Goal: Ask a question

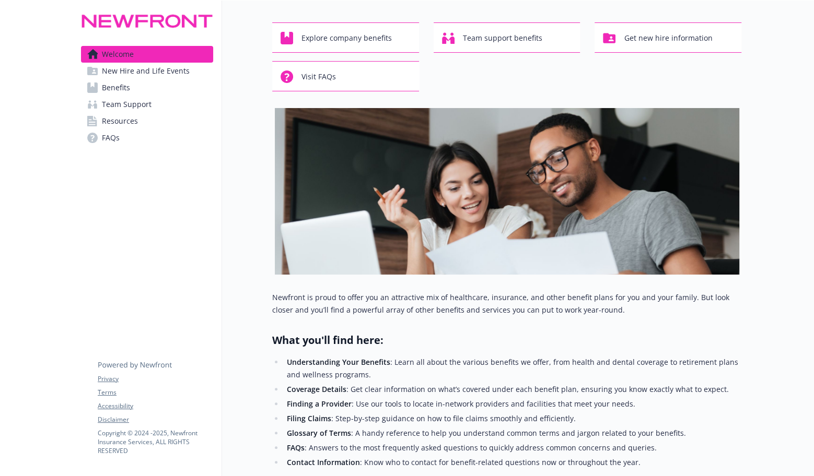
scroll to position [27, 0]
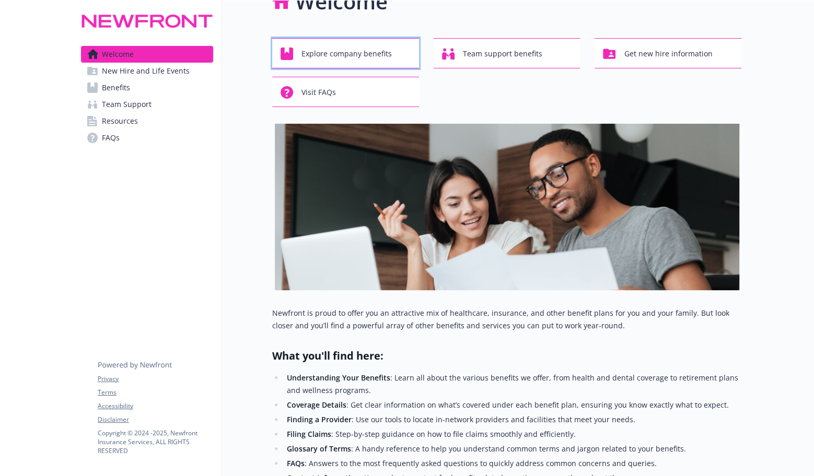
click at [355, 49] on span "Explore company benefits" at bounding box center [346, 54] width 90 height 20
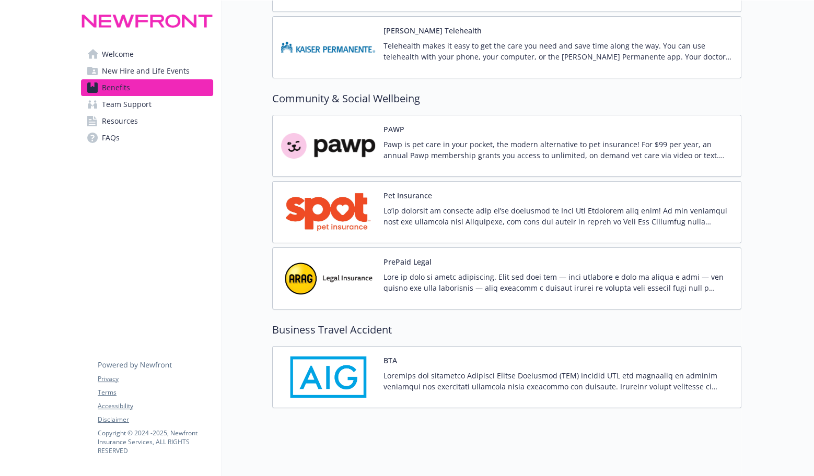
scroll to position [2787, 0]
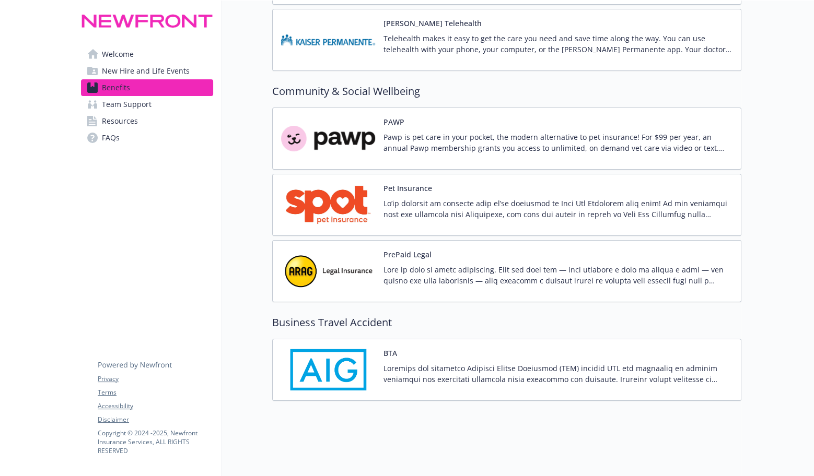
click at [701, 378] on div at bounding box center [557, 377] width 349 height 29
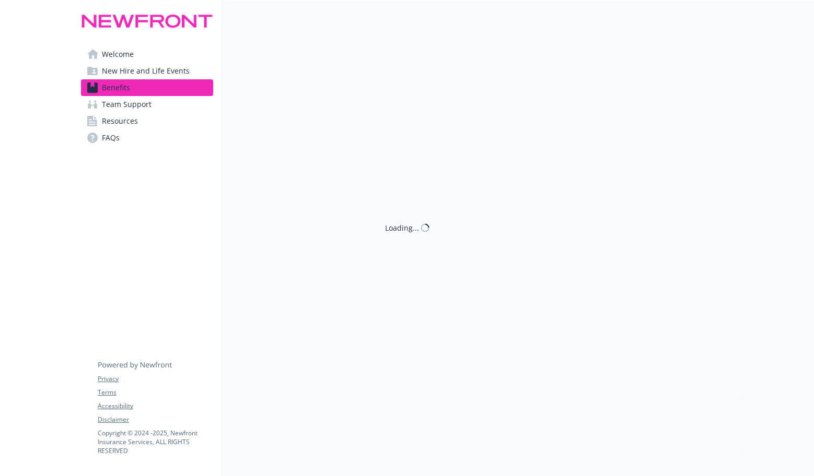
scroll to position [2787, 0]
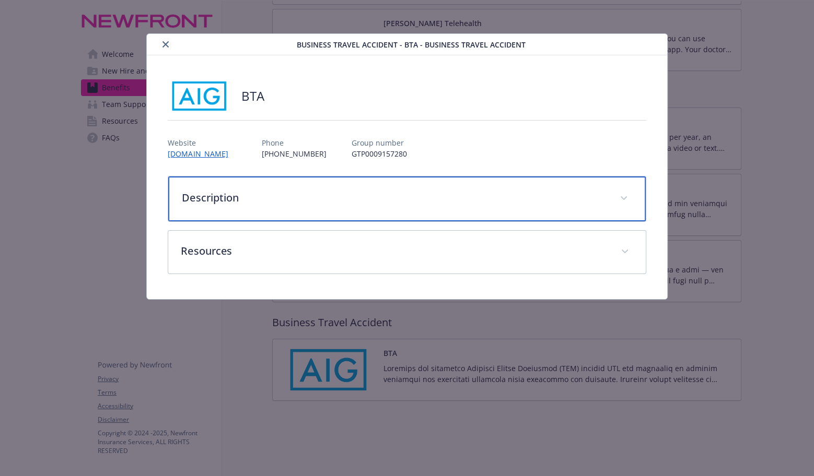
click at [486, 182] on div "Description" at bounding box center [406, 199] width 477 height 45
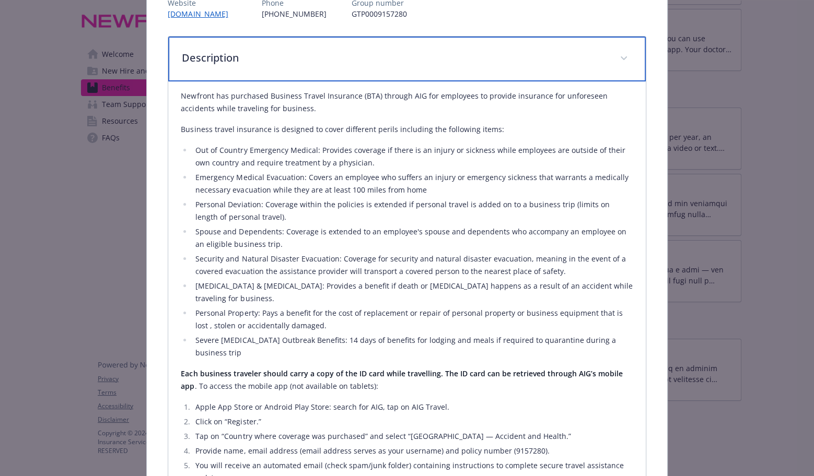
scroll to position [0, 0]
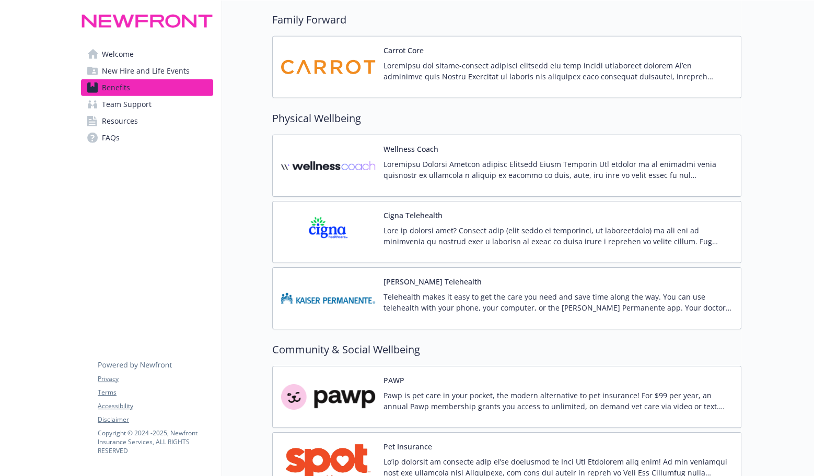
click at [142, 102] on span "Team Support" at bounding box center [127, 104] width 50 height 17
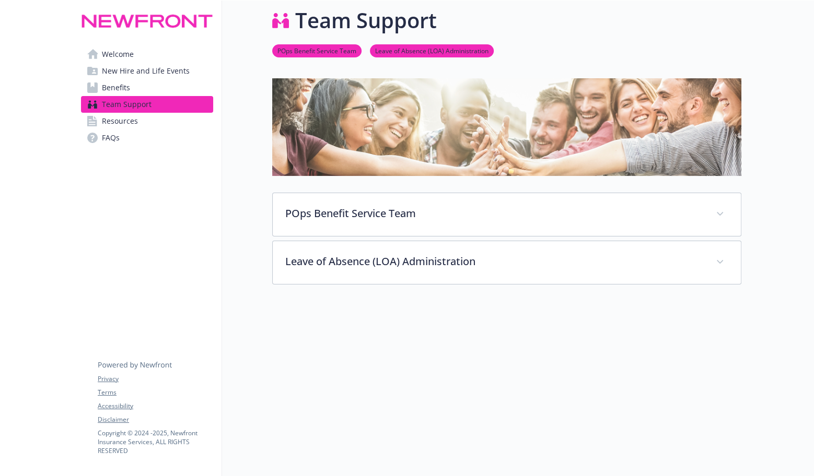
scroll to position [30, 0]
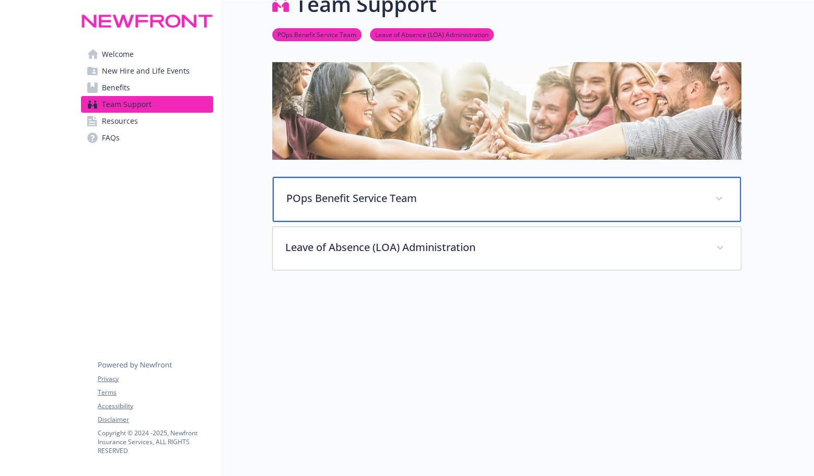
click at [395, 196] on p "POps Benefit Service Team" at bounding box center [494, 199] width 416 height 16
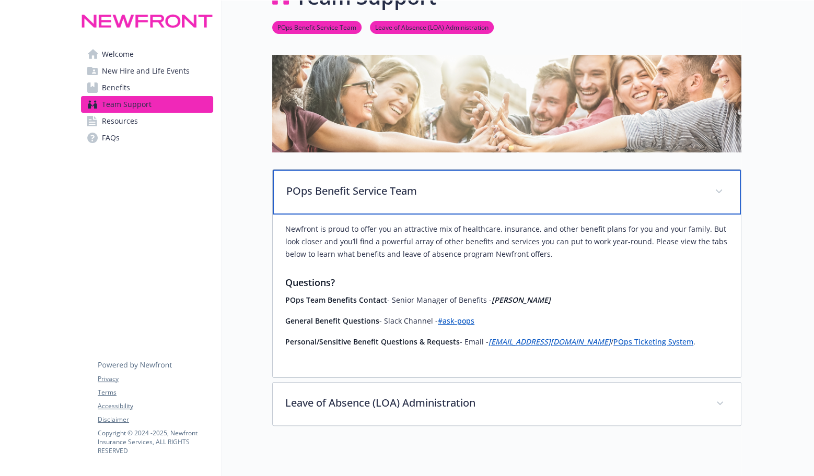
click at [395, 196] on p "POps Benefit Service Team" at bounding box center [494, 191] width 416 height 16
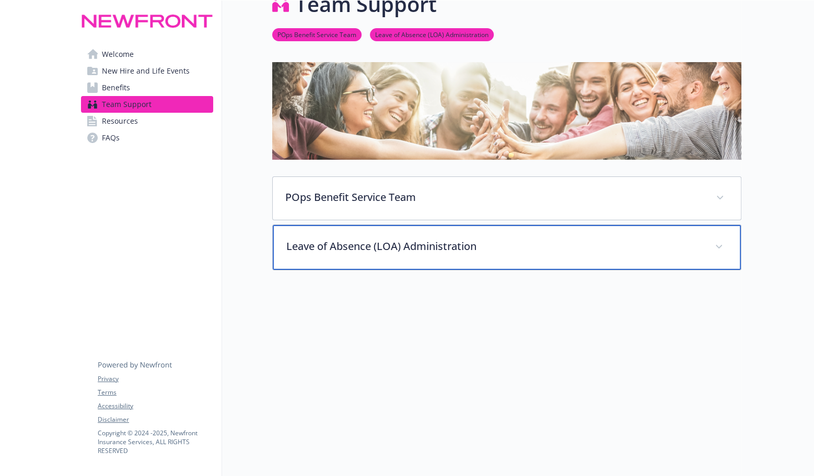
click at [410, 239] on p "Leave of Absence (LOA) Administration" at bounding box center [494, 247] width 416 height 16
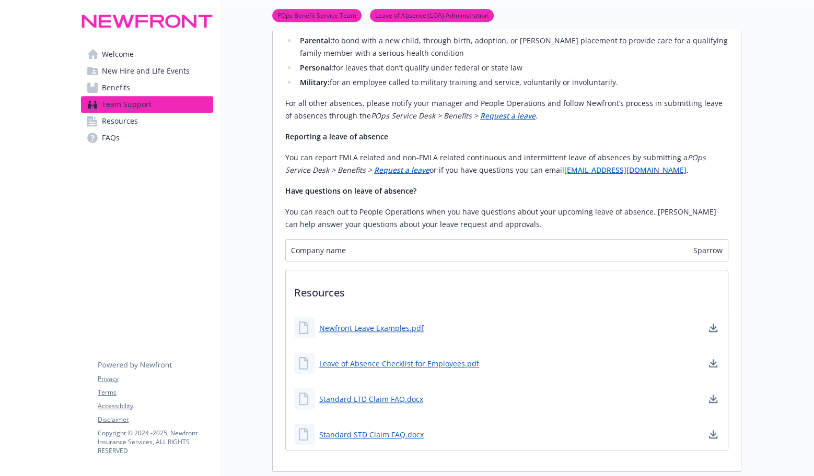
scroll to position [763, 0]
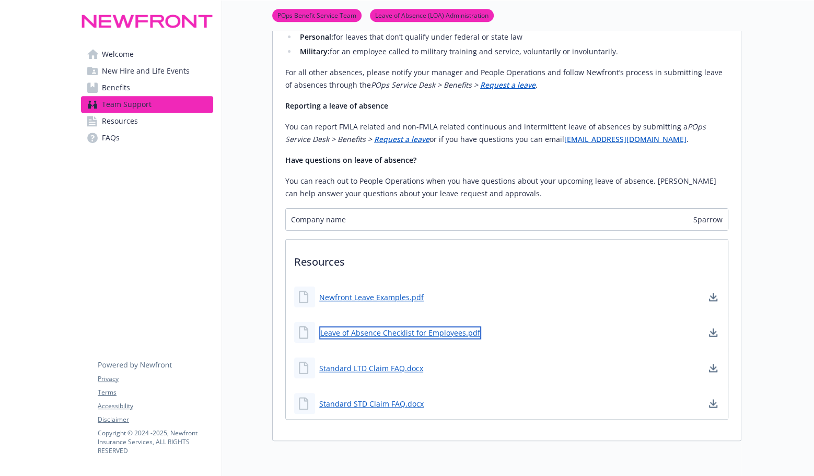
click at [454, 326] on link "Leave of Absence Checklist for Employees.pdf" at bounding box center [400, 332] width 162 height 13
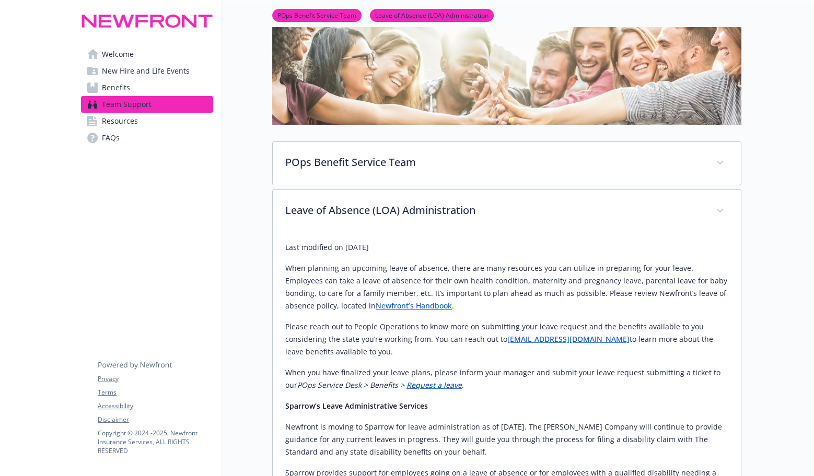
scroll to position [0, 0]
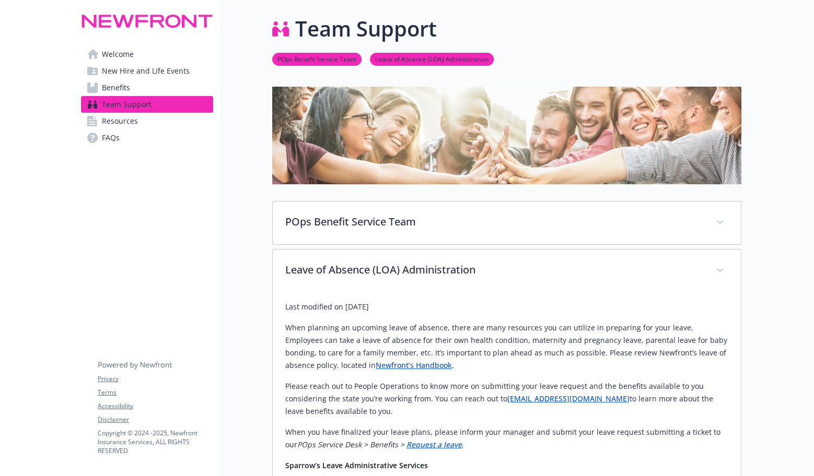
click at [161, 117] on link "Resources" at bounding box center [147, 121] width 132 height 17
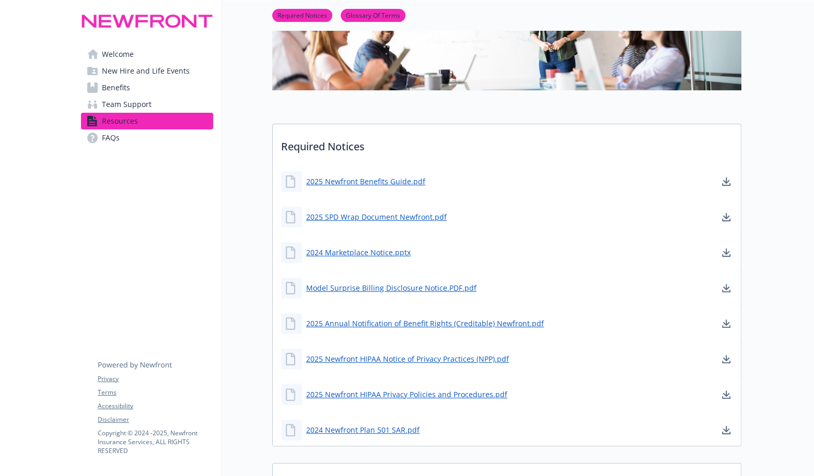
scroll to position [156, 0]
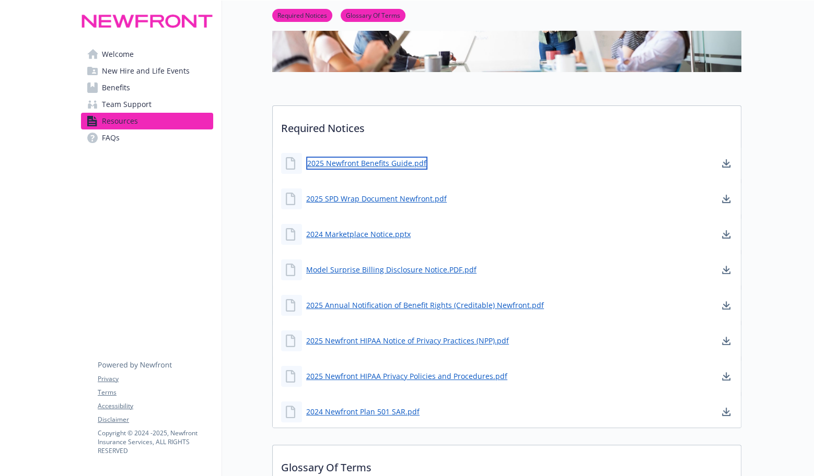
click at [402, 159] on link "2025 Newfront Benefits Guide.pdf" at bounding box center [366, 163] width 121 height 13
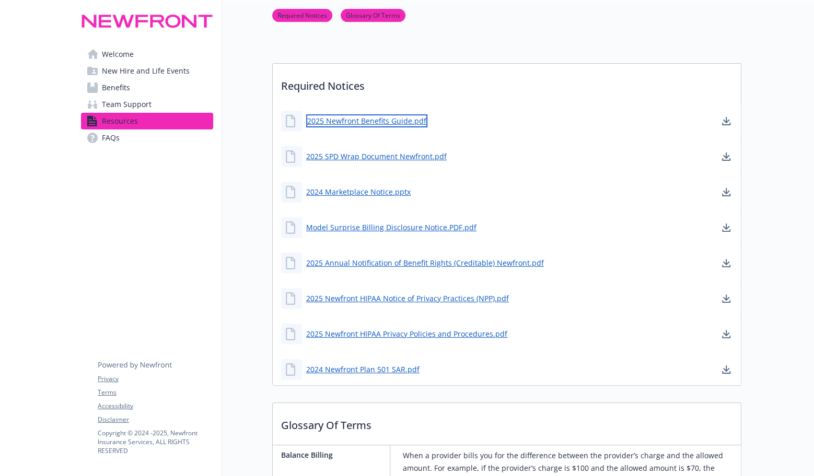
scroll to position [364, 0]
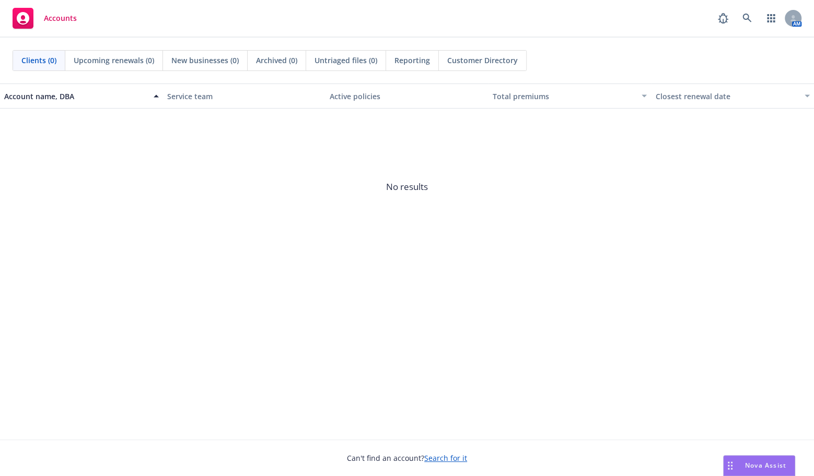
click at [750, 460] on div "Nova Assist" at bounding box center [758, 466] width 71 height 20
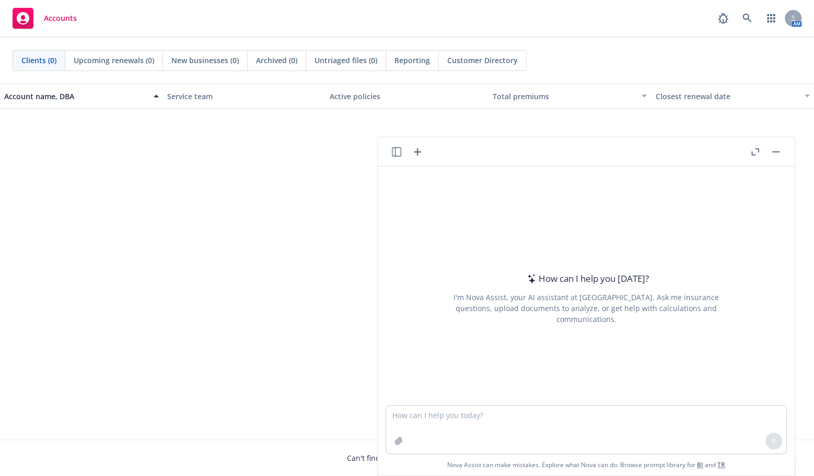
click at [777, 149] on button "button" at bounding box center [775, 152] width 13 height 13
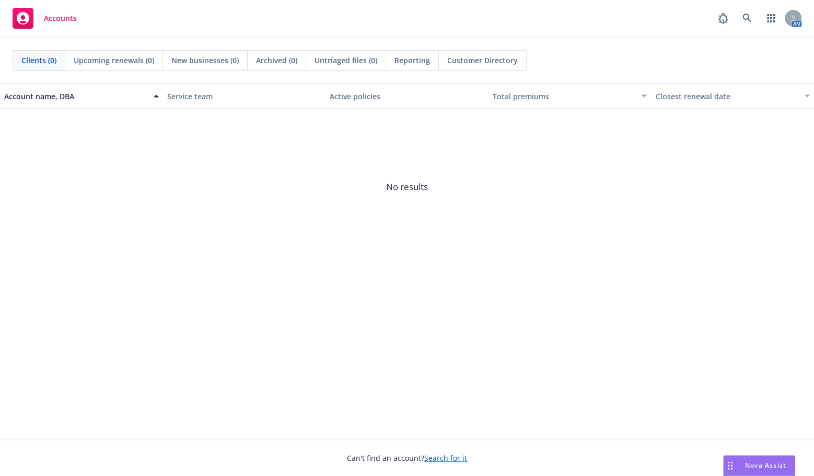
click at [732, 466] on div "Drag to move" at bounding box center [729, 466] width 13 height 20
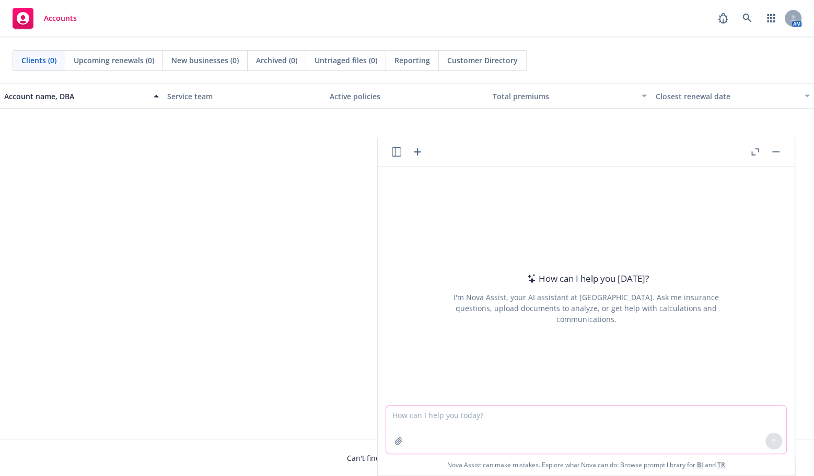
click at [674, 428] on textarea at bounding box center [586, 430] width 400 height 48
type textarea "how can I set up an EDI connection through Paylocity"
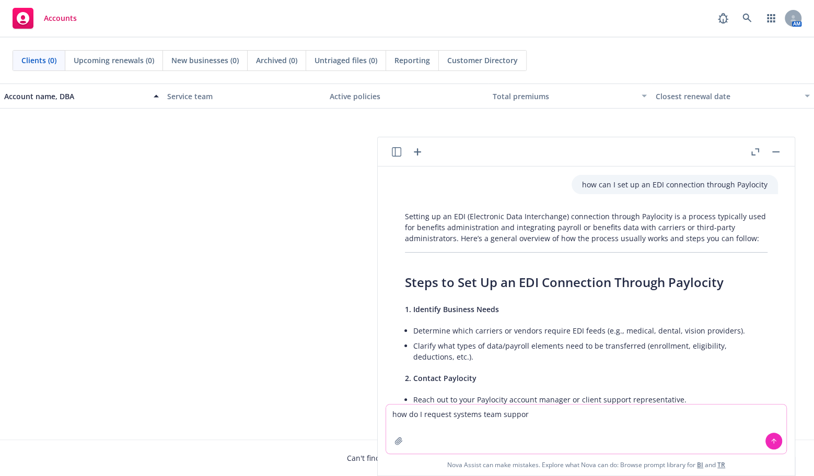
type textarea "how do I request systems team support"
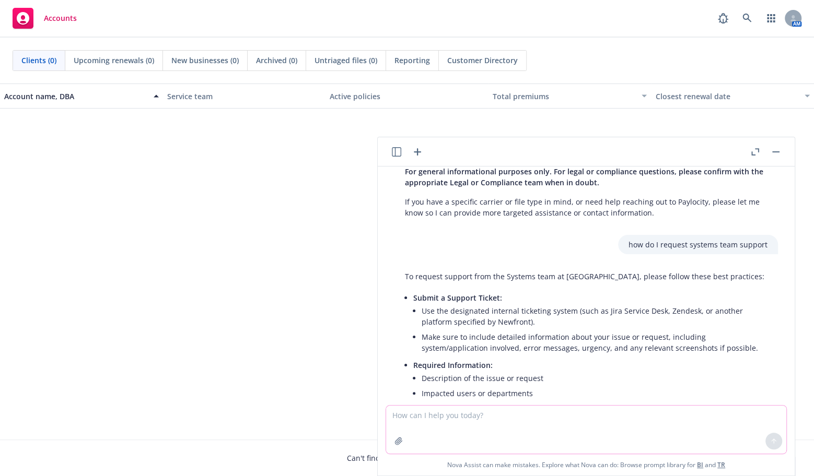
scroll to position [810, 0]
click at [481, 432] on textarea at bounding box center [586, 430] width 400 height 48
